Goal: Find specific page/section: Find specific page/section

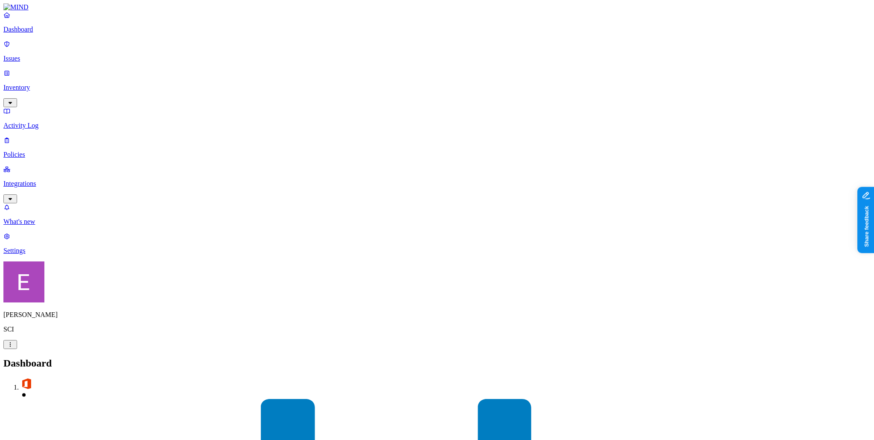
click at [34, 84] on p "Inventory" at bounding box center [436, 88] width 867 height 8
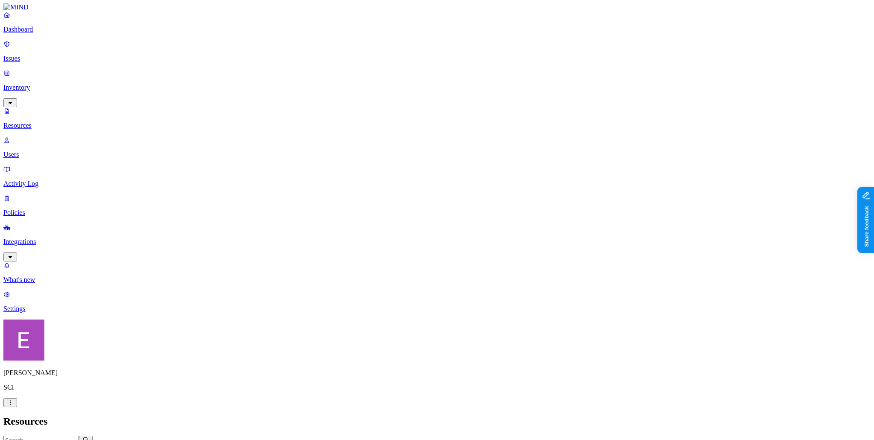
click at [34, 33] on p "Dashboard" at bounding box center [436, 30] width 867 height 8
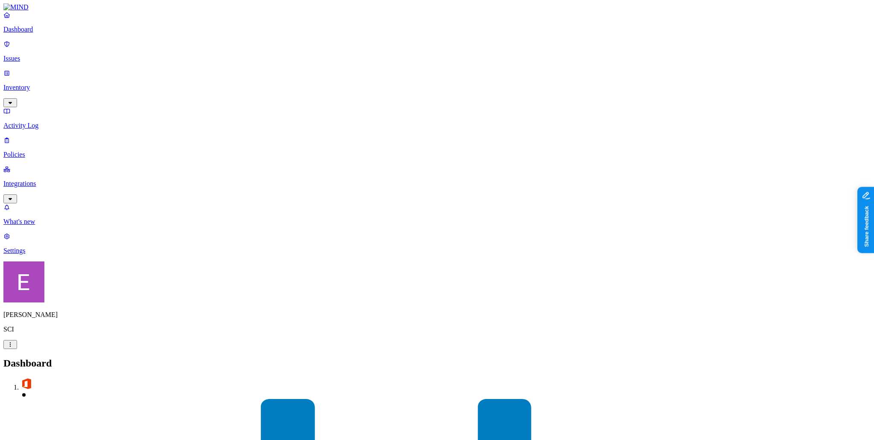
click at [23, 180] on p "Integrations" at bounding box center [436, 184] width 867 height 8
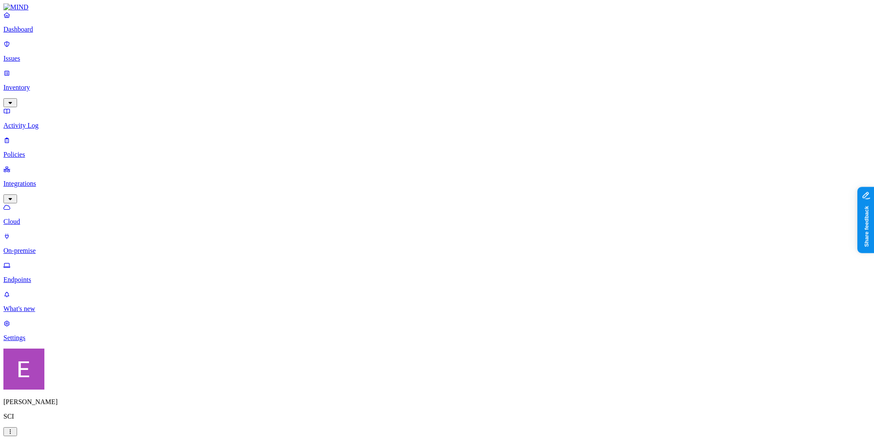
click at [38, 247] on p "On-premise" at bounding box center [436, 251] width 867 height 8
click at [32, 84] on p "Inventory" at bounding box center [436, 88] width 867 height 8
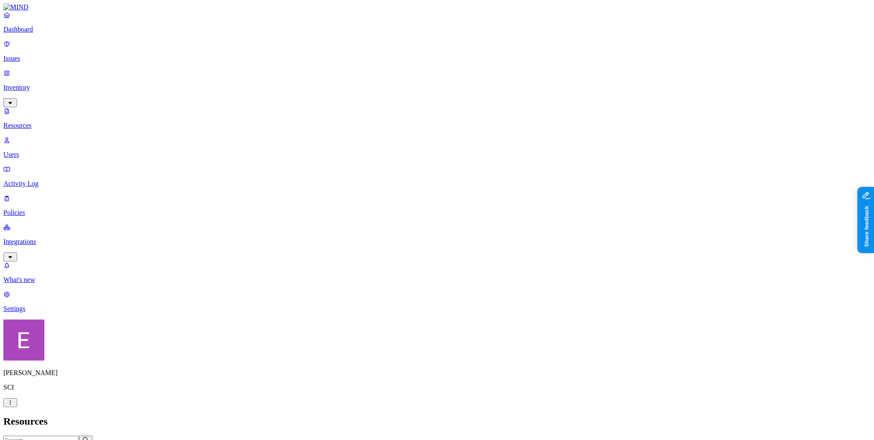
click at [60, 439] on icon "button" at bounding box center [56, 449] width 7 height 6
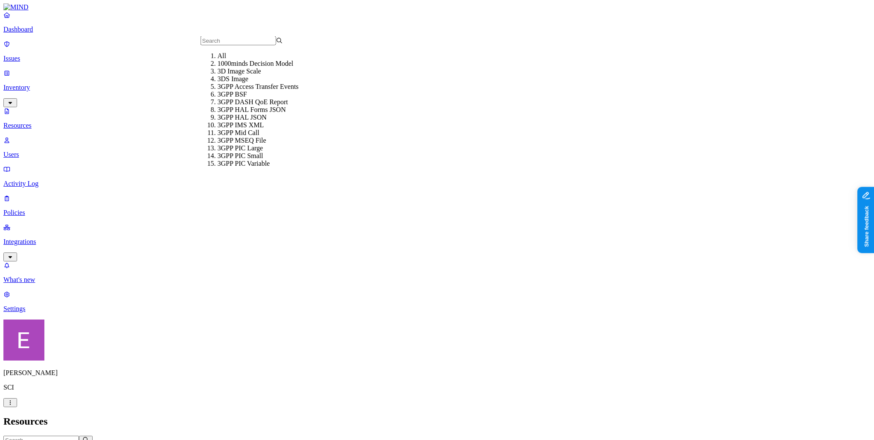
click at [25, 439] on icon "button" at bounding box center [21, 449] width 7 height 6
